Goal: Information Seeking & Learning: Learn about a topic

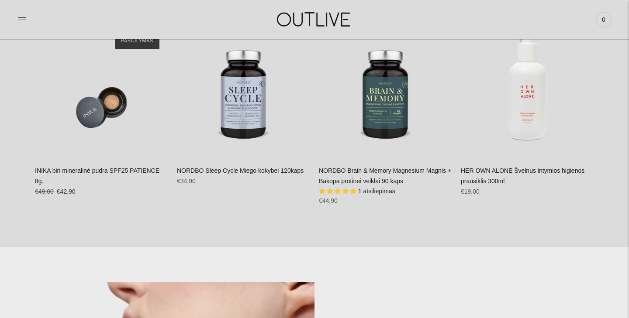
scroll to position [413, 0]
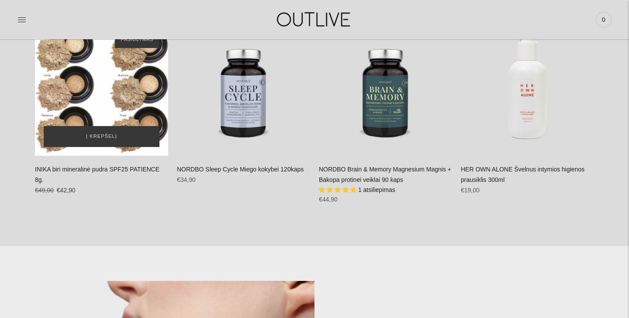
click at [100, 80] on div "INIKA biri mineralinė pudra SPF25 PATIENCE 8g.\a" at bounding box center [101, 89] width 133 height 133
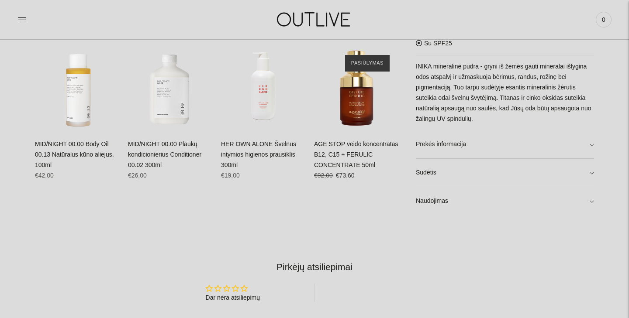
scroll to position [548, 0]
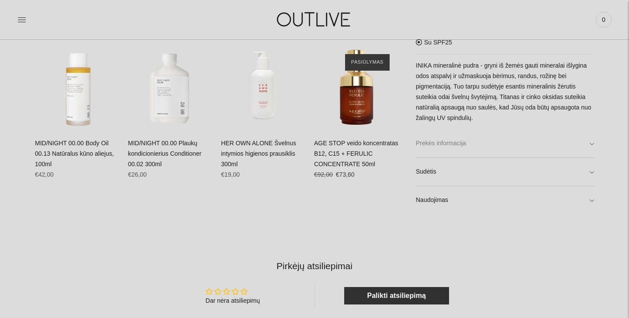
click at [484, 143] on link "Prekės informacija" at bounding box center [505, 144] width 178 height 28
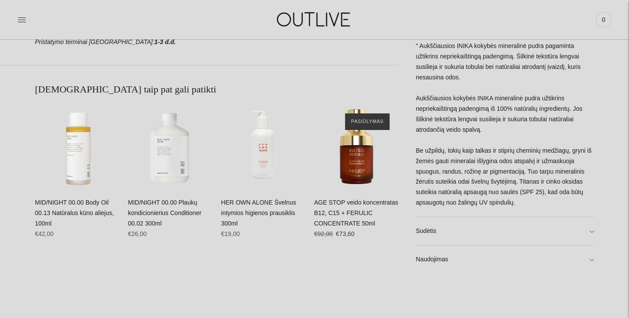
scroll to position [571, 0]
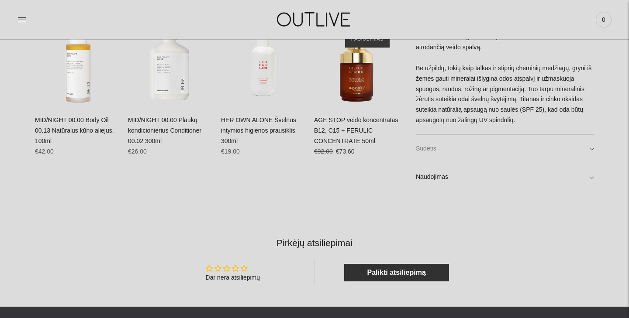
click at [472, 149] on link "Sudėtis" at bounding box center [505, 149] width 178 height 28
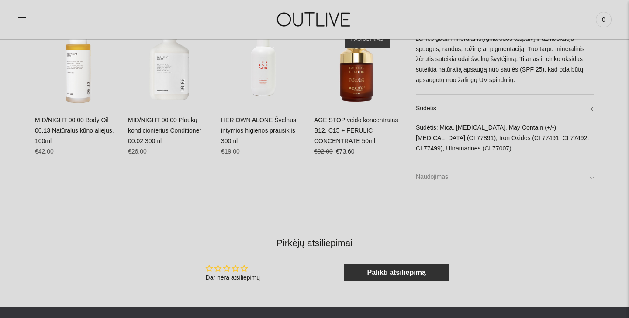
click at [452, 175] on link "Naudojimas" at bounding box center [505, 177] width 178 height 28
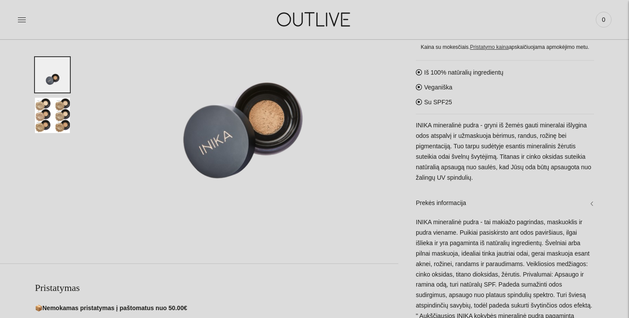
scroll to position [158, 0]
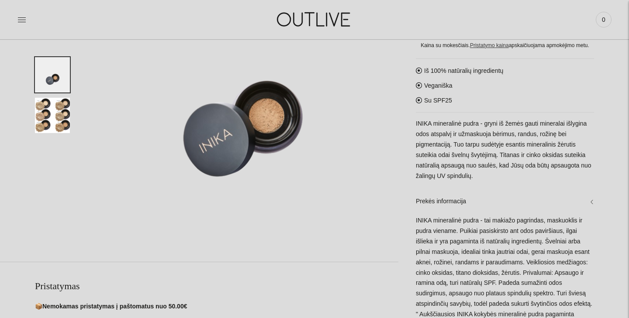
click at [58, 112] on img "Translation missing: en.general.accessibility.image_thumbail" at bounding box center [52, 115] width 35 height 35
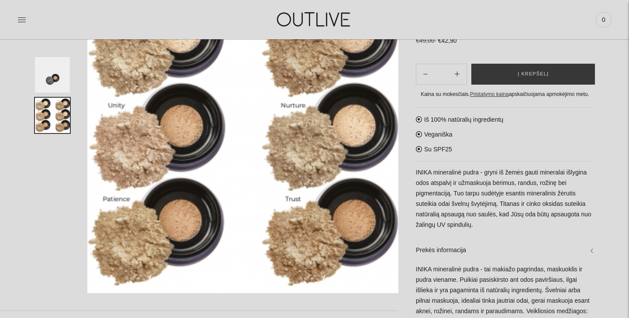
scroll to position [46, 0]
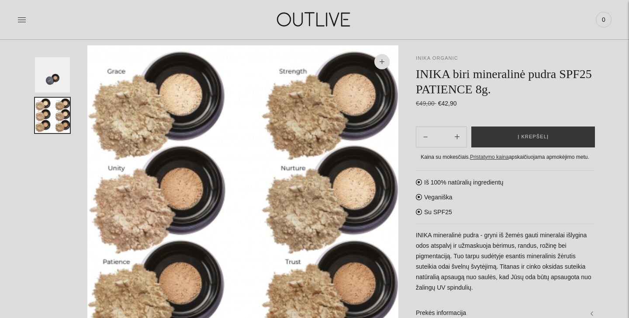
click at [429, 55] on link "INIKA ORGANIC" at bounding box center [437, 57] width 42 height 5
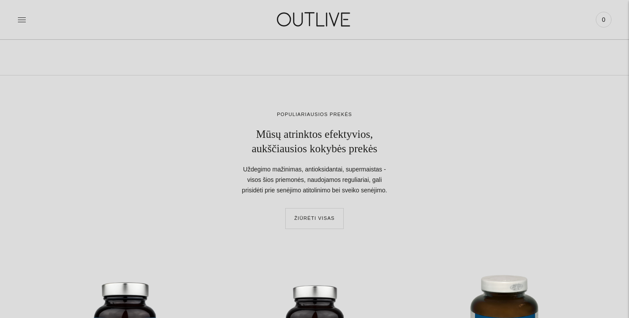
scroll to position [298, 0]
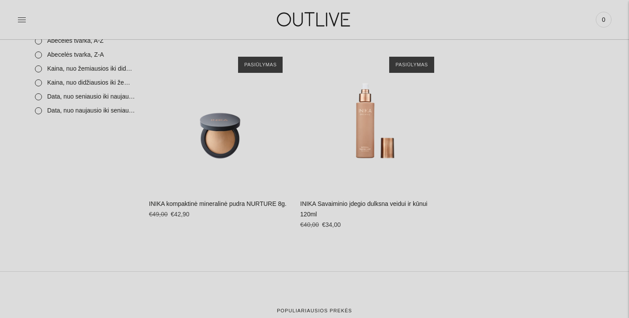
click at [319, 14] on img at bounding box center [314, 19] width 109 height 30
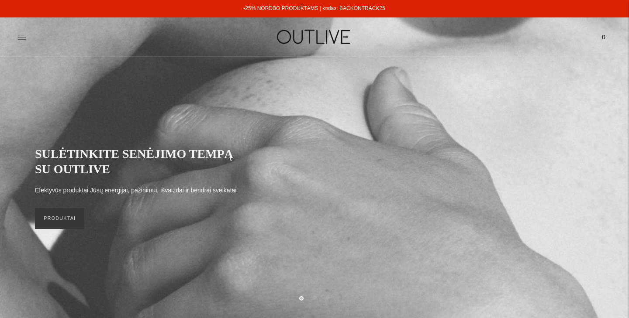
click at [21, 40] on icon at bounding box center [21, 37] width 9 height 9
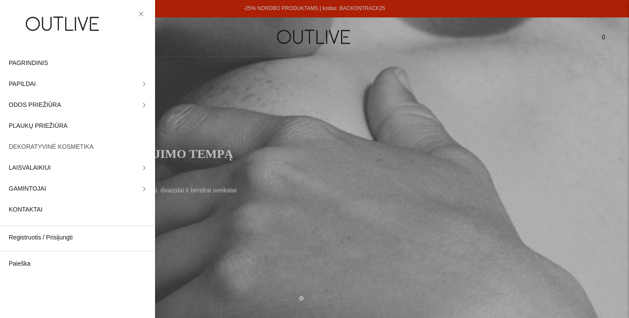
click at [37, 145] on span "DEKORATYVINĖ KOSMETIKA" at bounding box center [51, 147] width 85 height 10
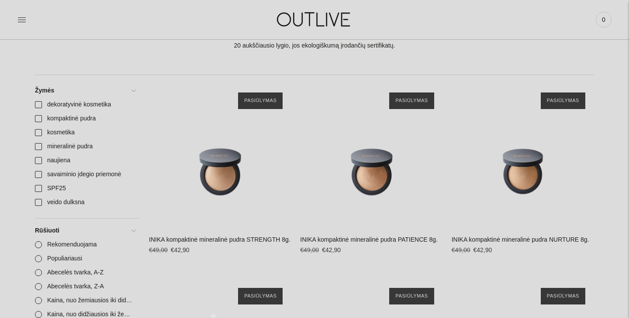
scroll to position [7, 0]
